Goal: Transaction & Acquisition: Download file/media

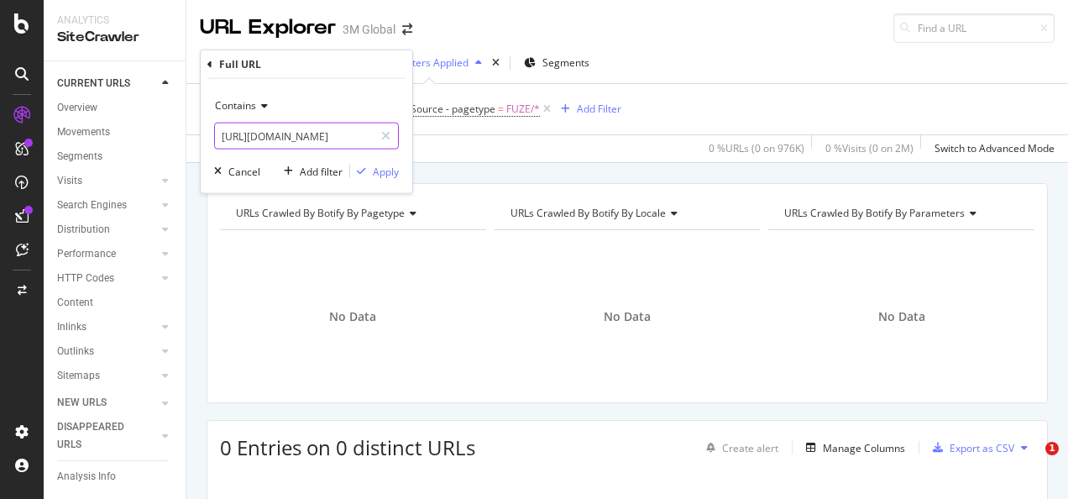
click at [390, 133] on icon at bounding box center [385, 136] width 9 height 12
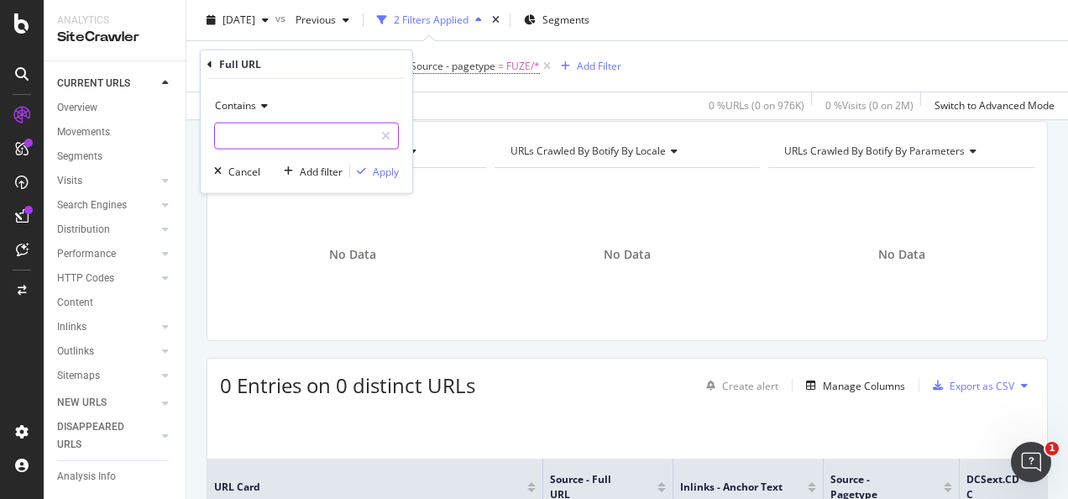
click at [352, 135] on input "text" at bounding box center [294, 136] width 159 height 27
paste input "[URL][DOMAIN_NAME]"
type input "[URL][DOMAIN_NAME]"
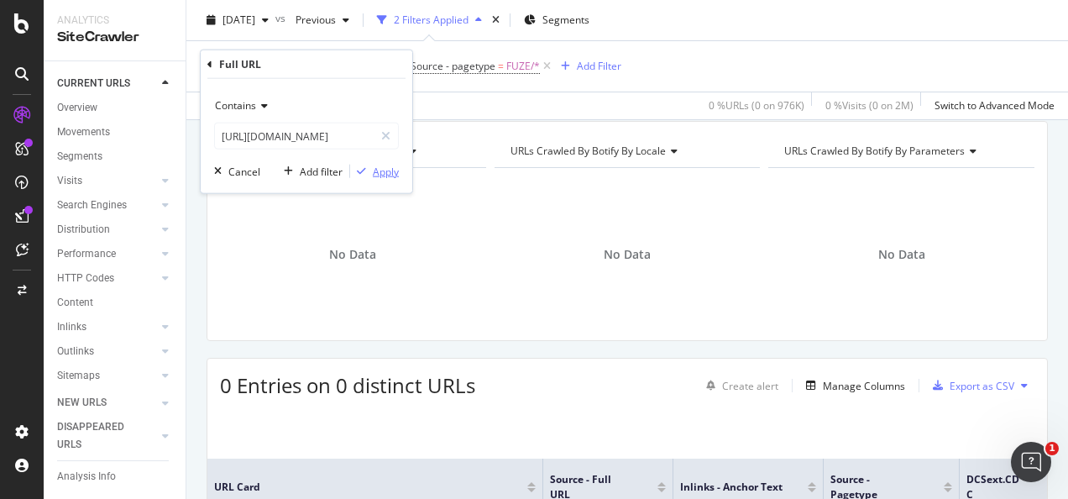
click at [391, 165] on div "Apply" at bounding box center [386, 171] width 26 height 14
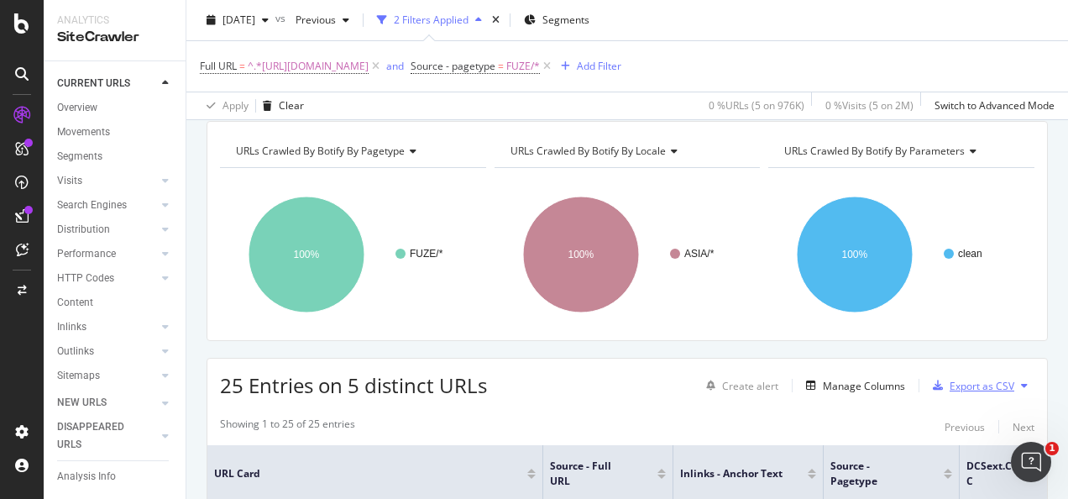
click at [950, 381] on div "Export as CSV" at bounding box center [982, 386] width 65 height 14
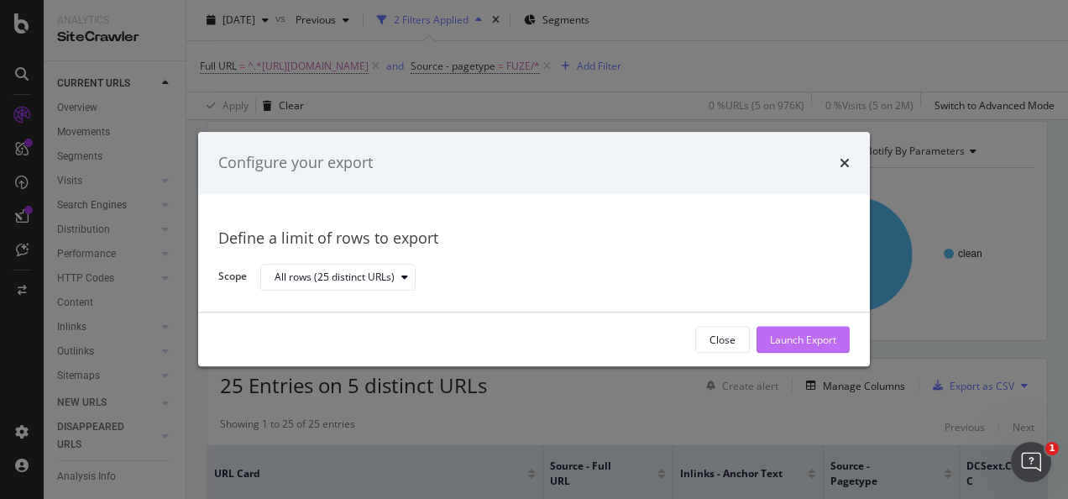
click at [798, 341] on div "Launch Export" at bounding box center [803, 340] width 66 height 14
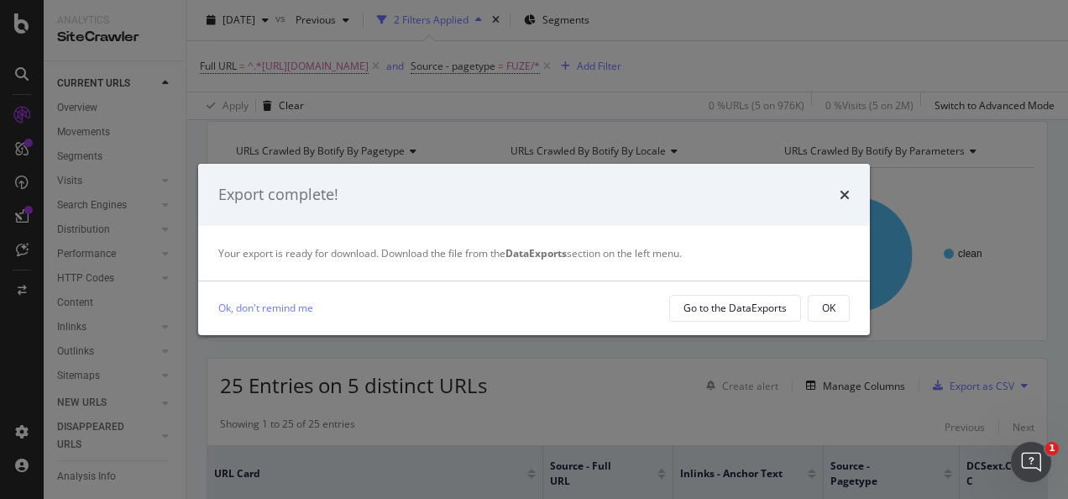
click at [836, 310] on button "OK" at bounding box center [829, 308] width 42 height 27
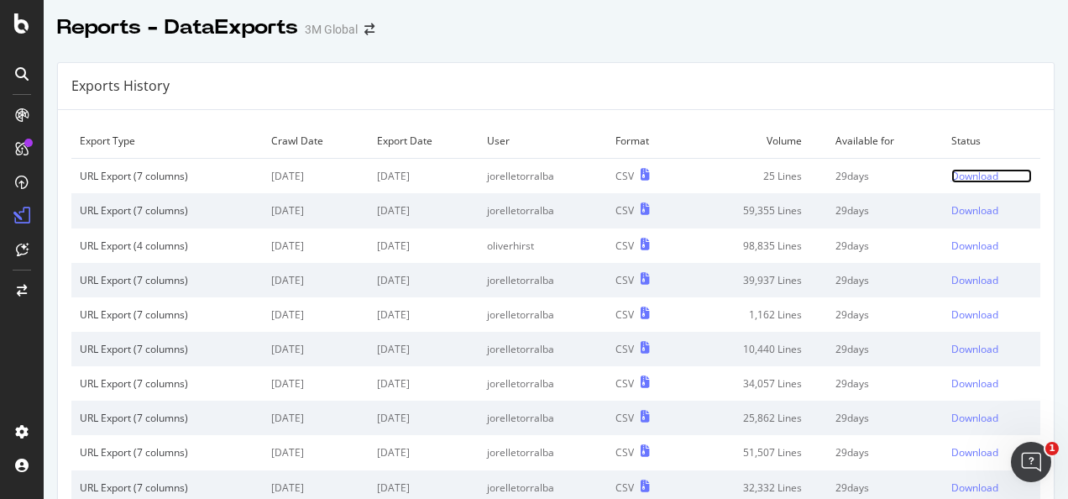
click at [955, 178] on div "Download" at bounding box center [974, 176] width 47 height 14
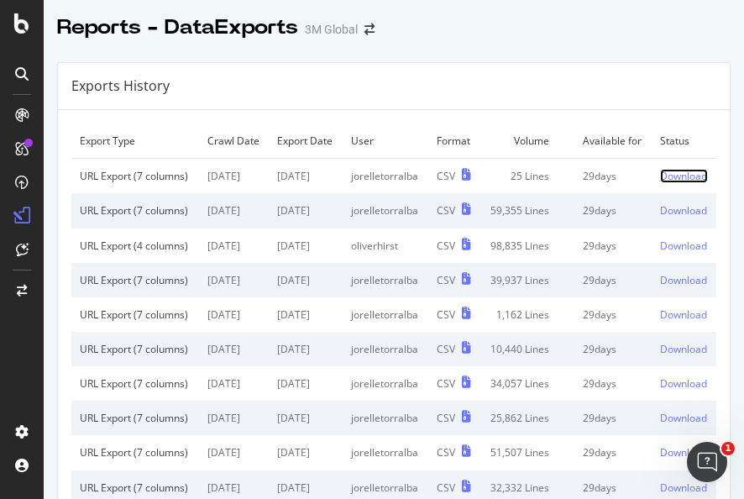
click at [660, 183] on div "Download" at bounding box center [683, 176] width 47 height 14
